Goal: Task Accomplishment & Management: Use online tool/utility

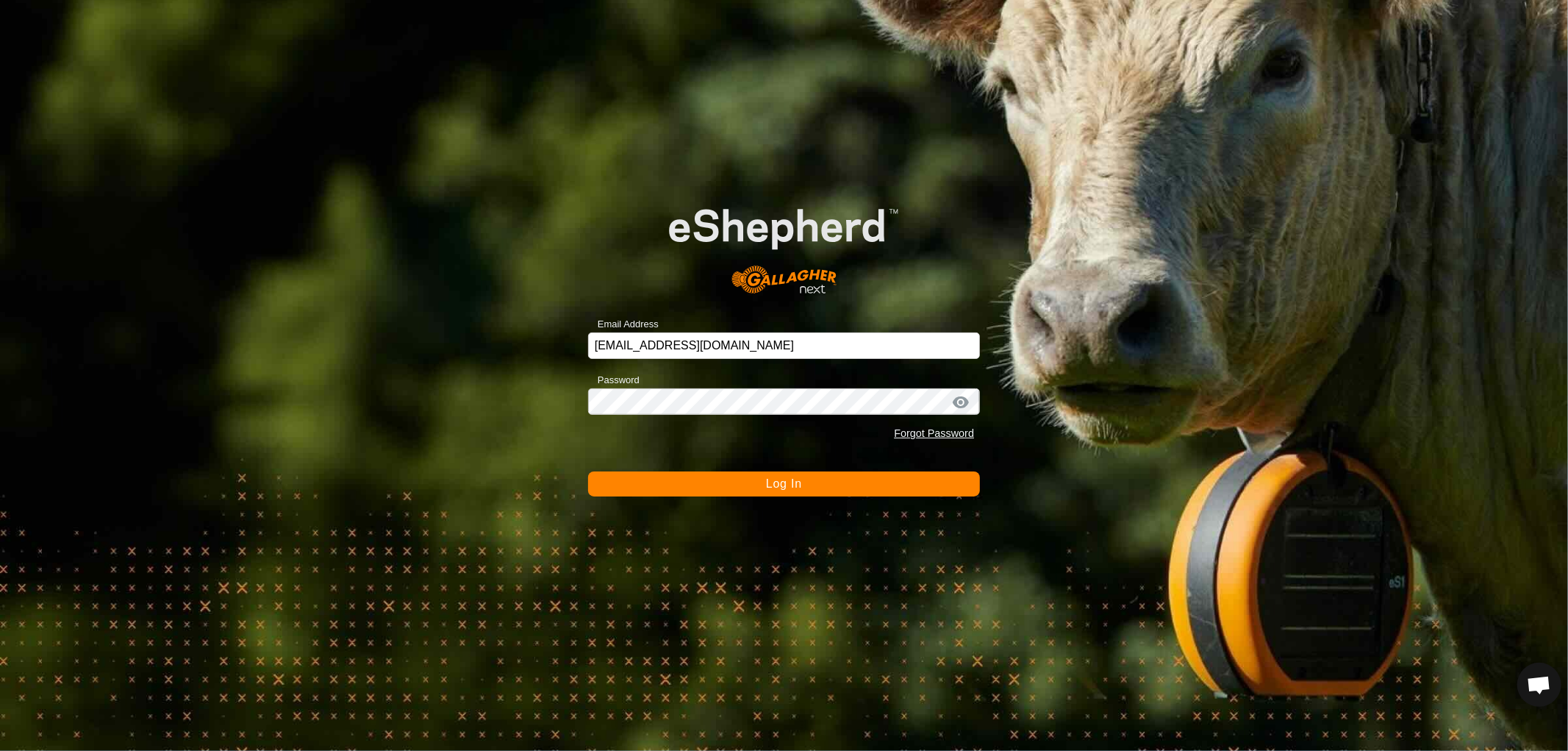
click at [797, 489] on span "Log In" at bounding box center [784, 483] width 36 height 13
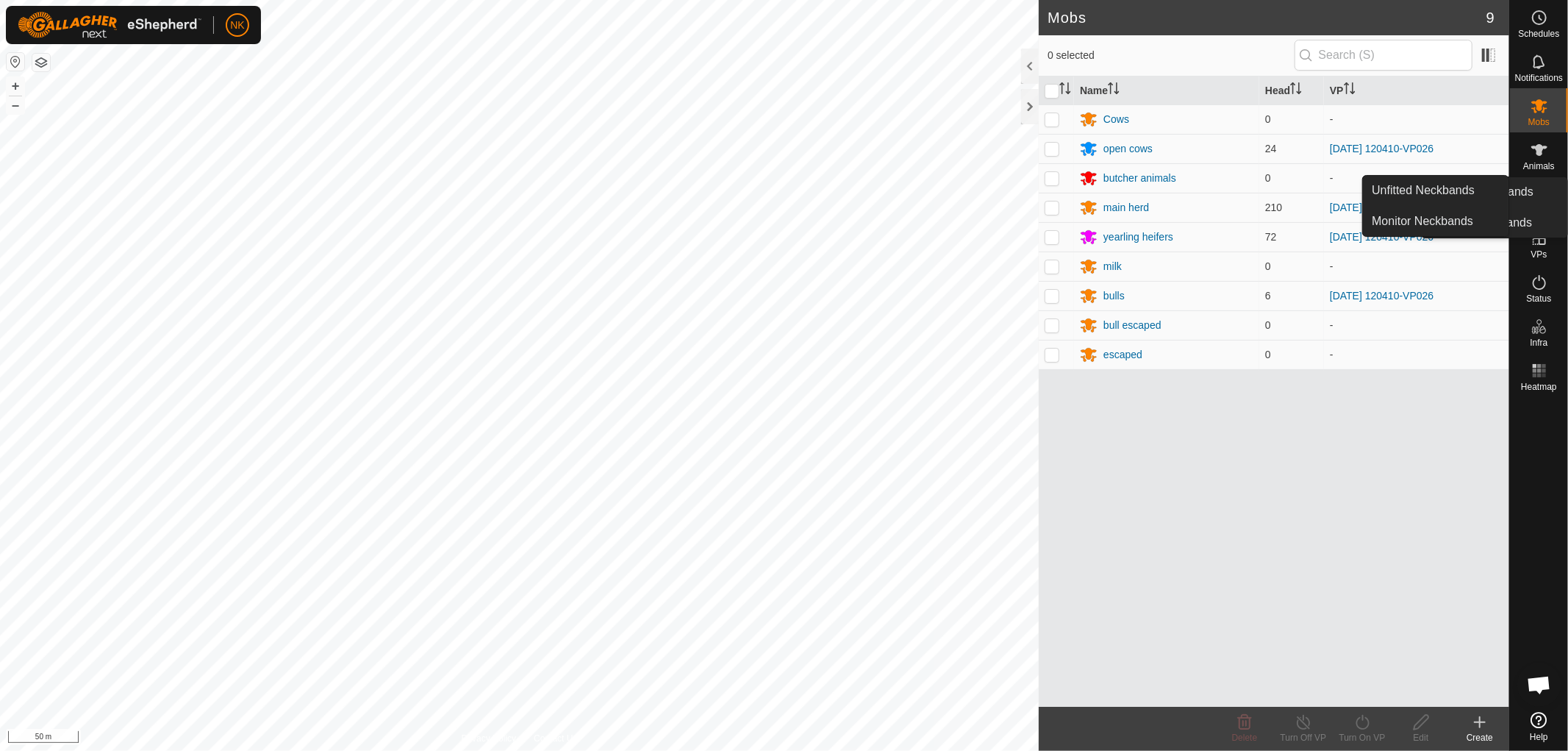
click at [1534, 245] on link "In Rotation" at bounding box center [1505, 239] width 126 height 30
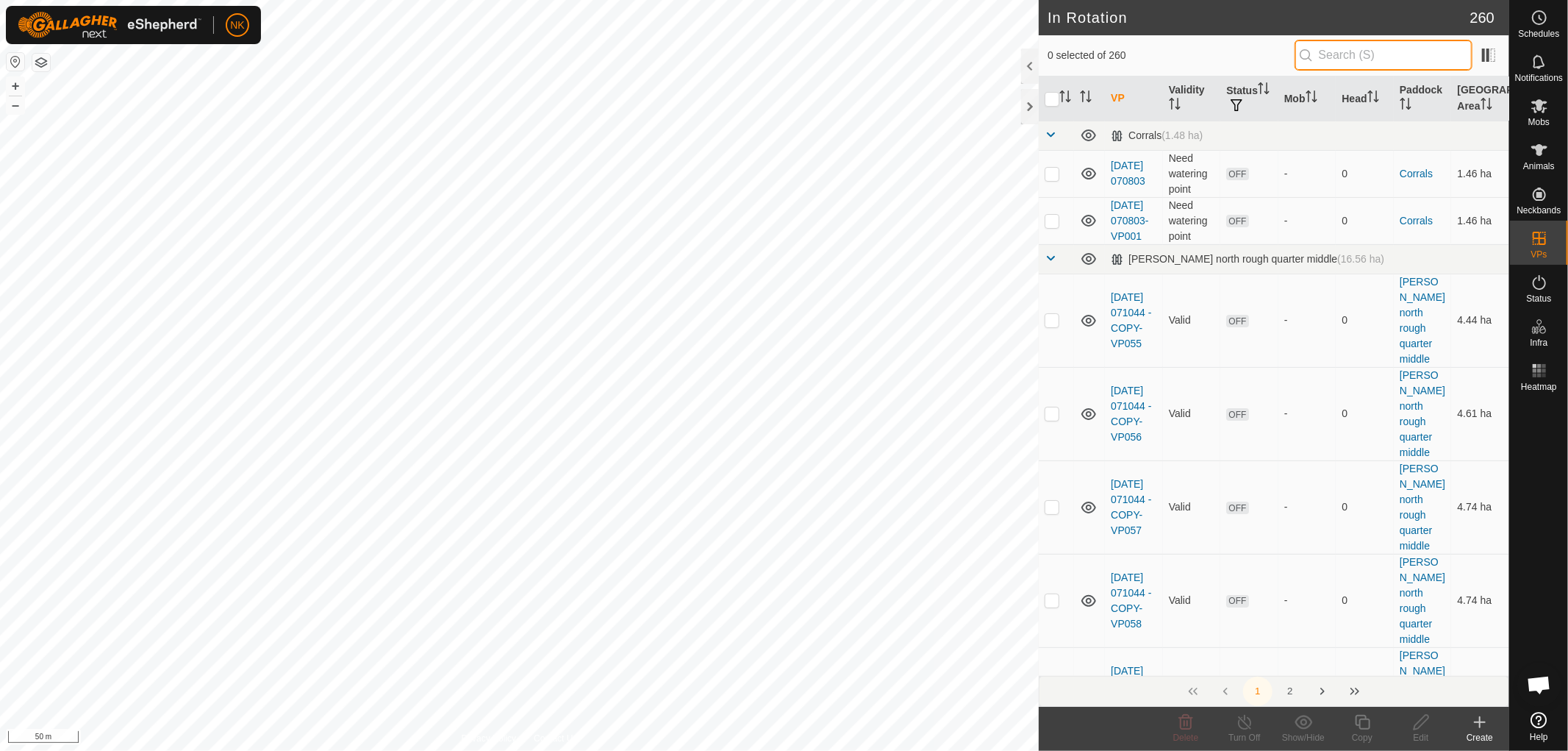
click at [1389, 56] on input "text" at bounding box center [1384, 55] width 178 height 31
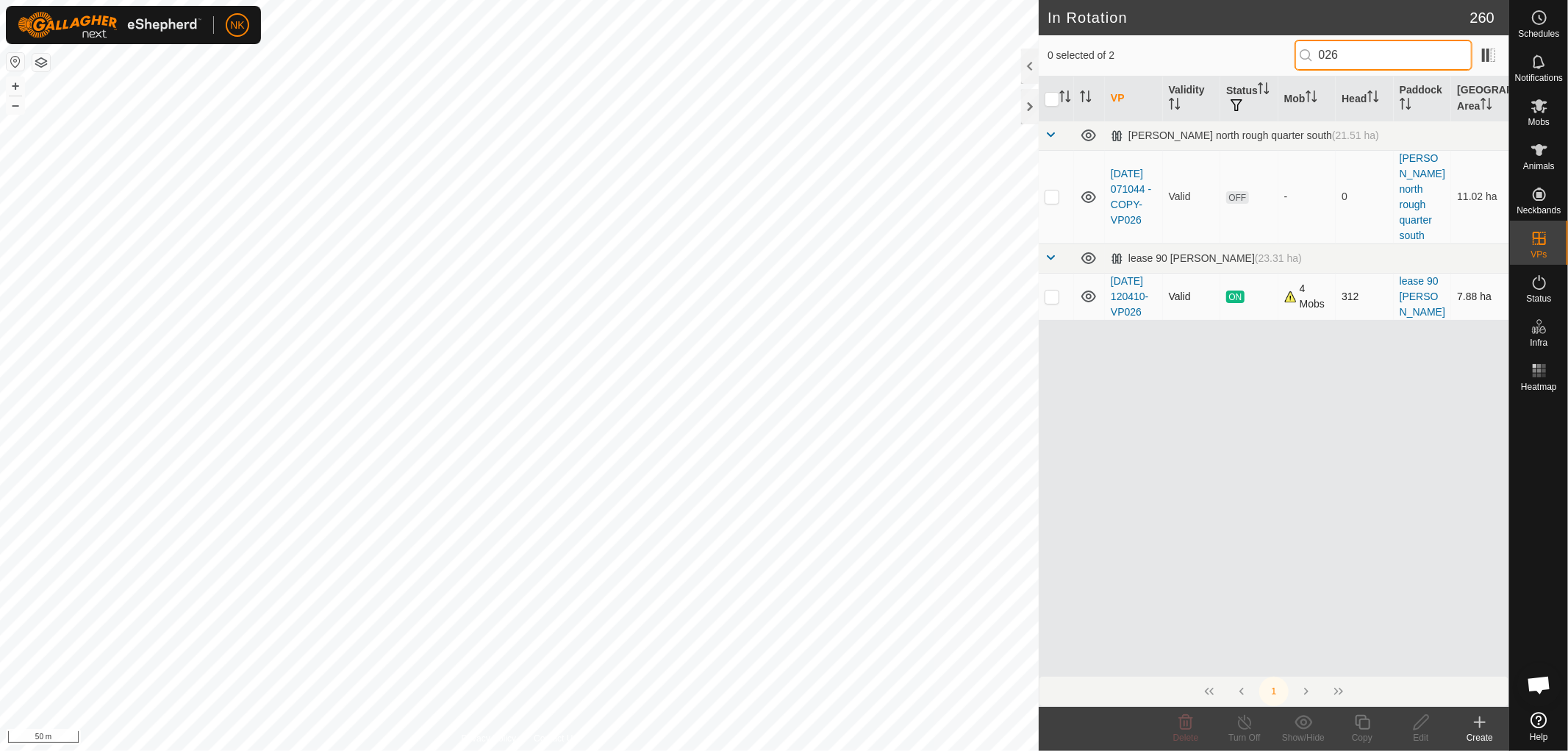
type input "026"
click at [1052, 296] on td at bounding box center [1056, 296] width 35 height 47
checkbox input "true"
click at [1361, 722] on icon at bounding box center [1362, 722] width 18 height 18
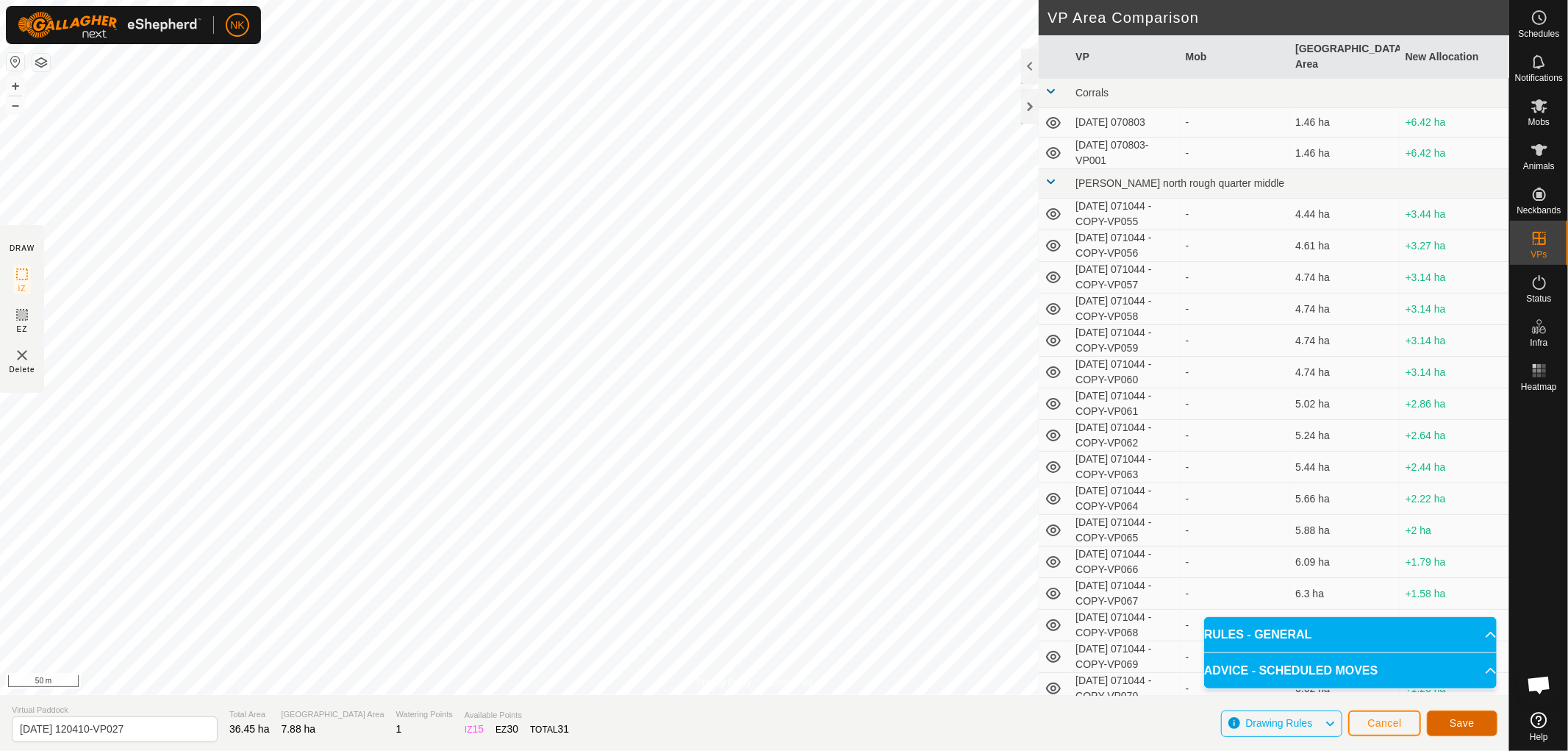
click at [1440, 717] on button "Save" at bounding box center [1462, 723] width 71 height 26
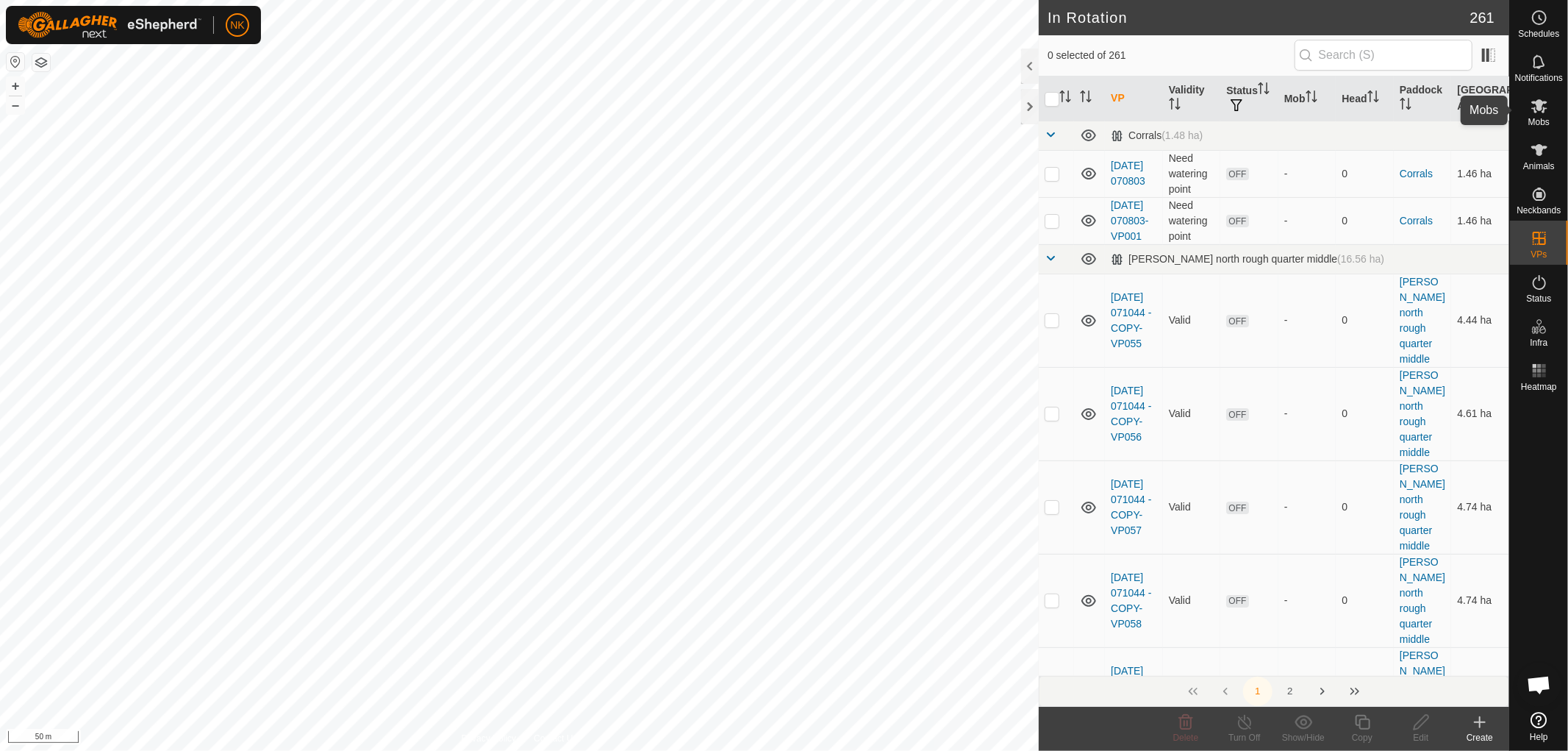
click at [1540, 107] on icon at bounding box center [1539, 106] width 16 height 14
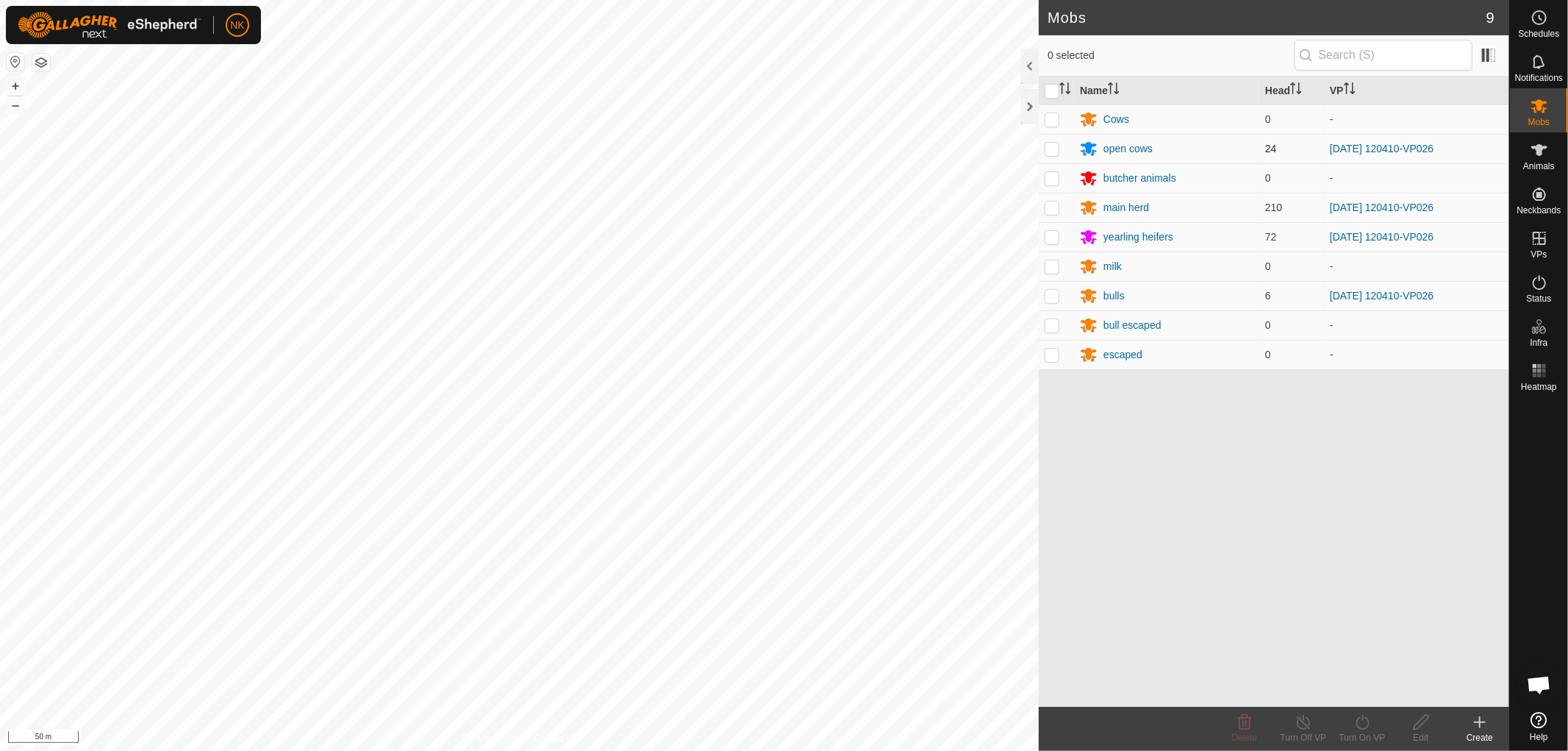
drag, startPoint x: 1061, startPoint y: 147, endPoint x: 1057, endPoint y: 155, distance: 8.9
click at [1060, 148] on td at bounding box center [1056, 148] width 35 height 30
checkbox input "true"
click at [1046, 215] on td at bounding box center [1056, 207] width 35 height 30
checkbox input "true"
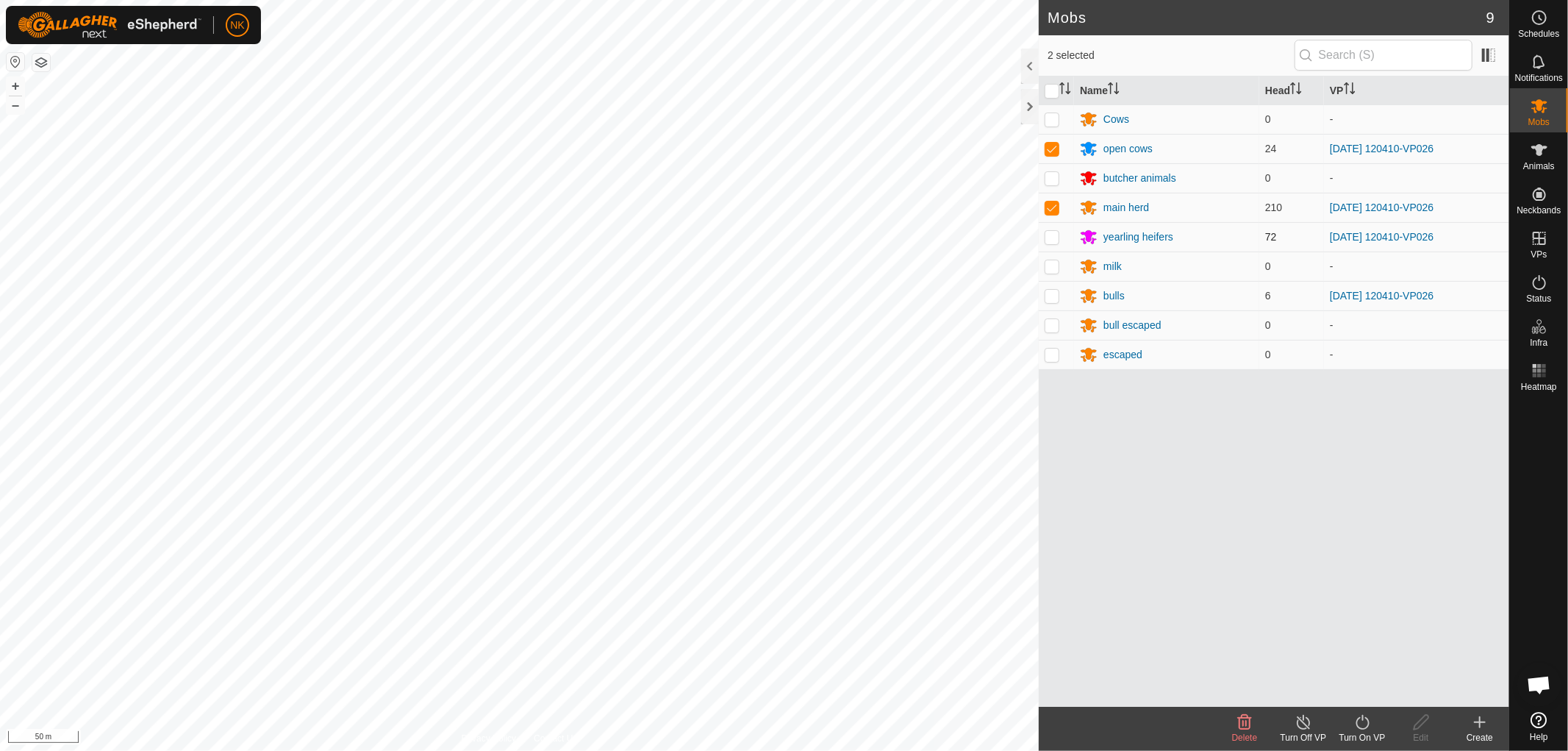
click at [1054, 236] on p-checkbox at bounding box center [1052, 236] width 14 height 12
checkbox input "true"
click at [1051, 298] on p-checkbox at bounding box center [1052, 296] width 14 height 12
checkbox input "true"
click at [1368, 726] on icon at bounding box center [1362, 722] width 14 height 14
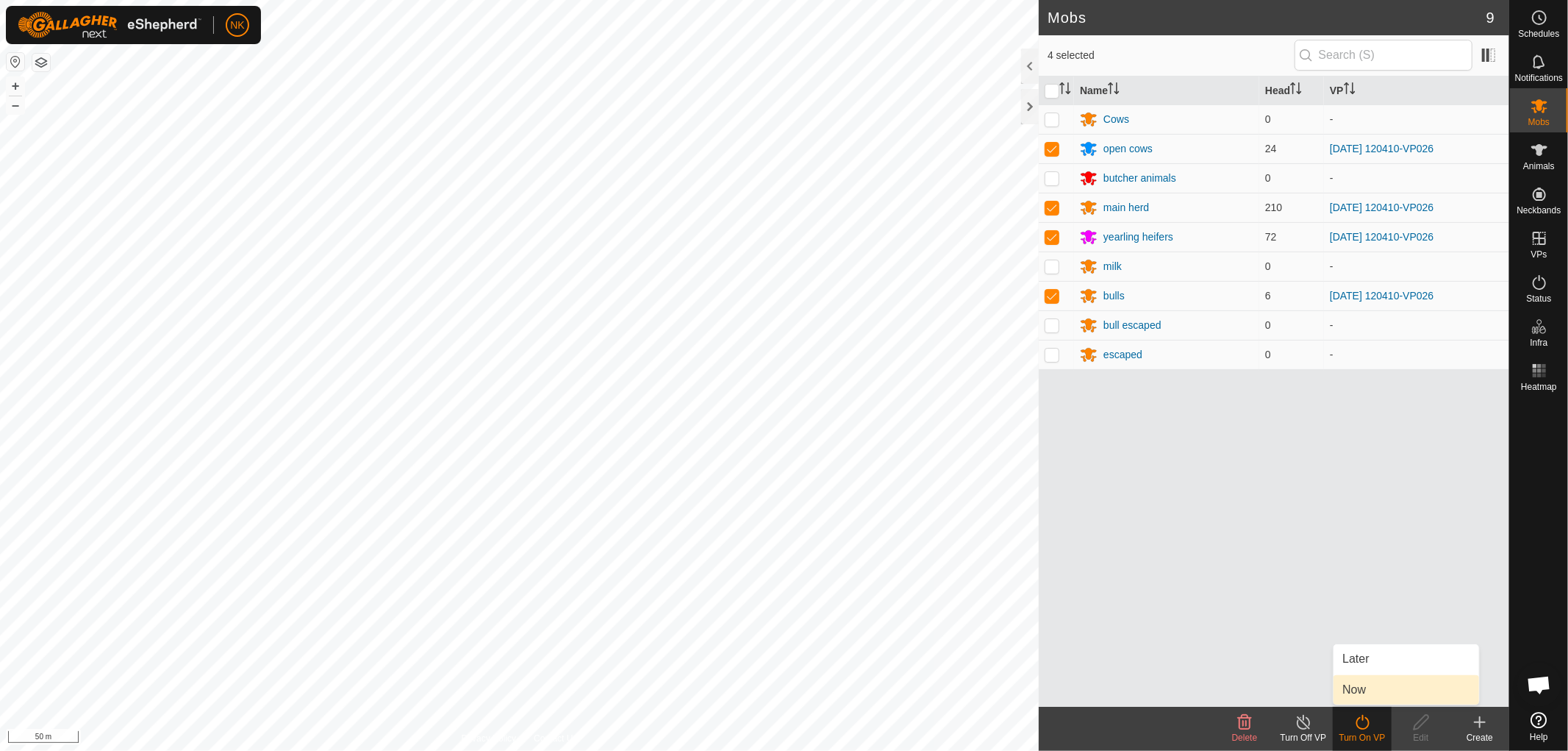
click at [1373, 685] on link "Now" at bounding box center [1406, 689] width 146 height 30
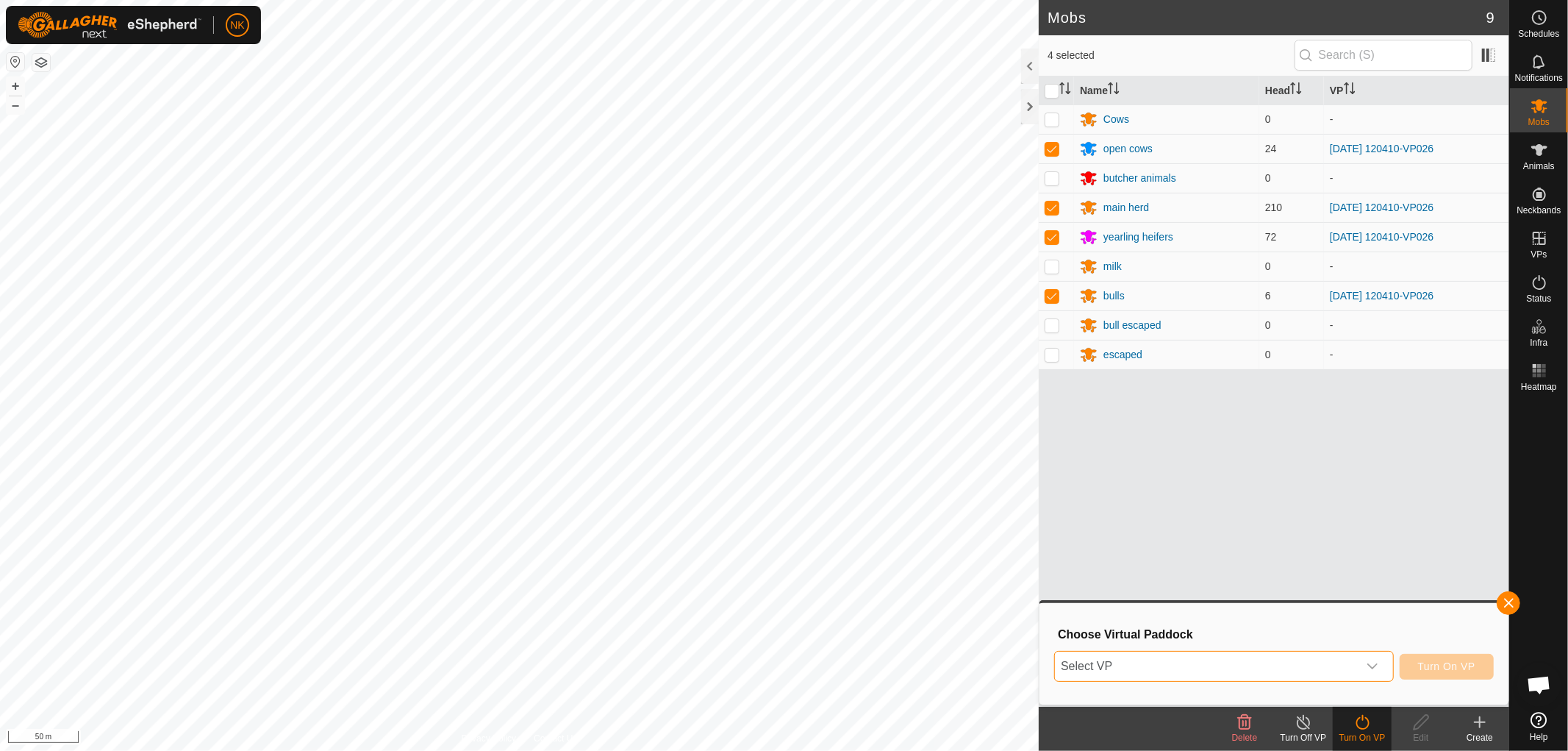
click at [1305, 670] on span "Select VP" at bounding box center [1207, 666] width 303 height 30
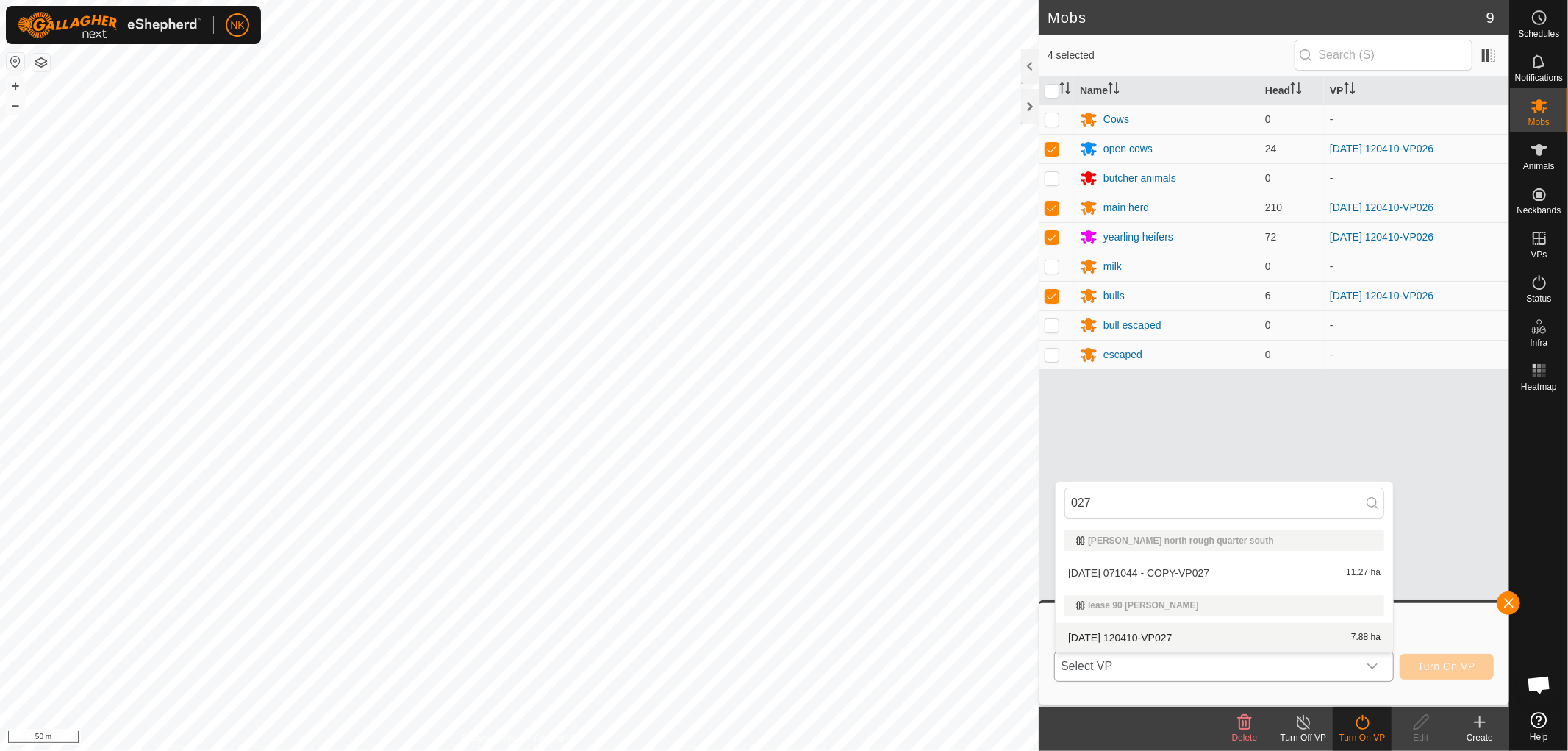
type input "027"
click at [1151, 644] on li "[DATE] 120410-VP027 7.88 ha" at bounding box center [1224, 637] width 337 height 30
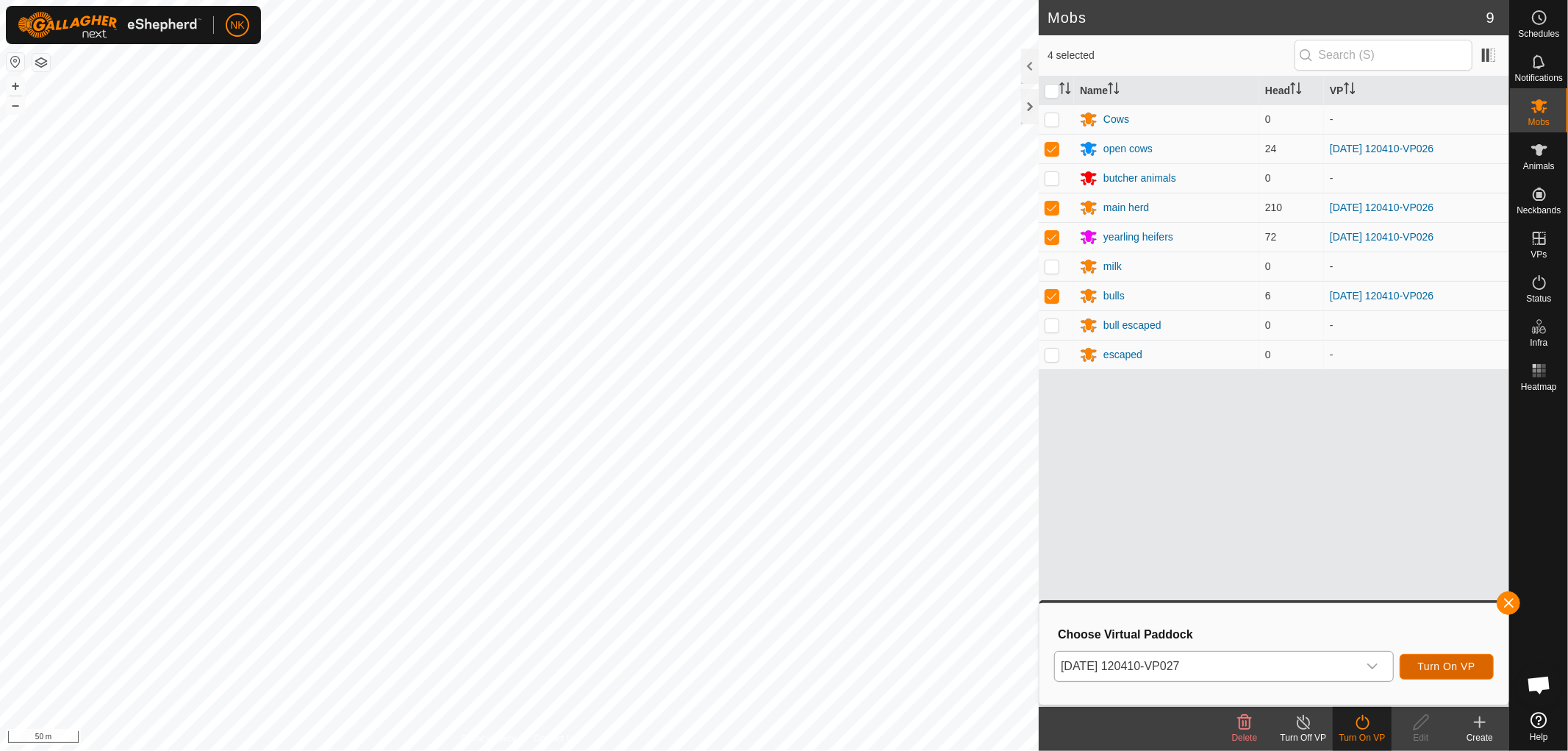
click at [1440, 667] on span "Turn On VP" at bounding box center [1447, 666] width 58 height 12
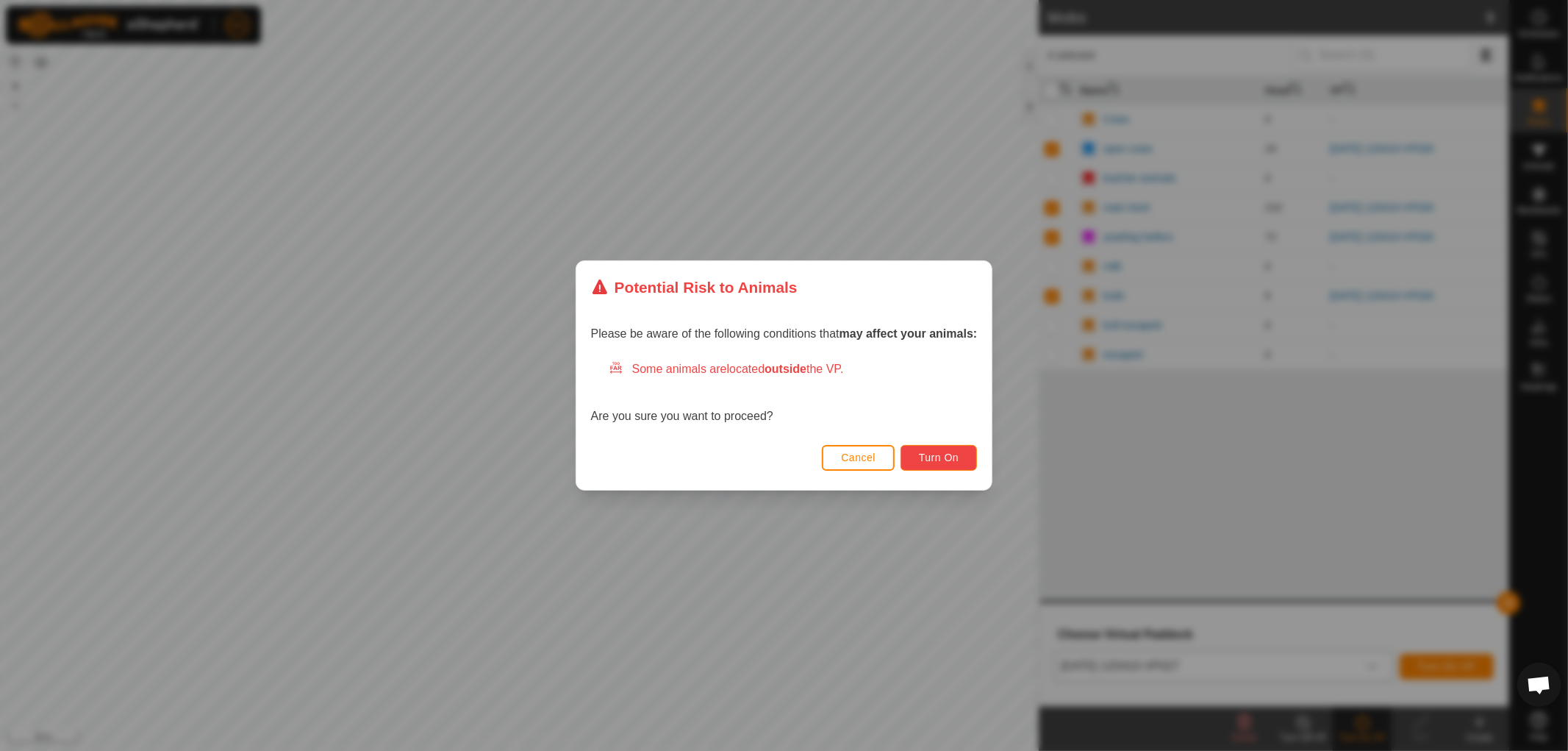
click at [961, 460] on button "Turn On" at bounding box center [938, 458] width 76 height 26
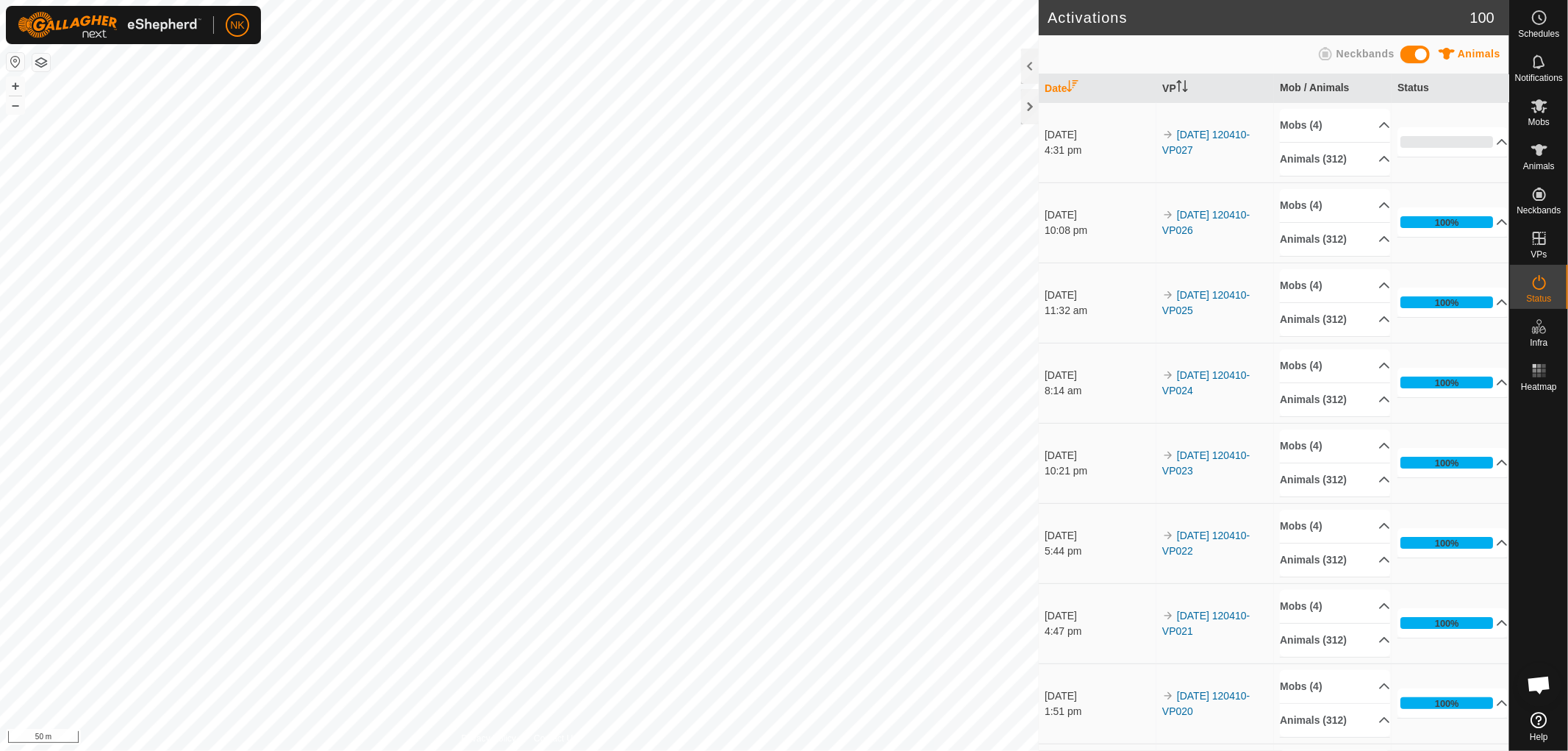
click at [13, 28] on div "NK" at bounding box center [133, 25] width 255 height 38
